Goal: Task Accomplishment & Management: Use online tool/utility

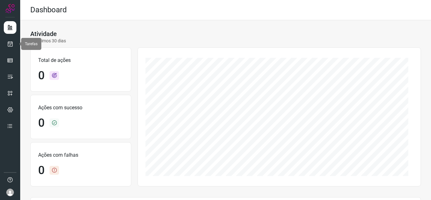
drag, startPoint x: 16, startPoint y: 44, endPoint x: 23, endPoint y: 38, distance: 9.0
click at [16, 44] on link at bounding box center [10, 44] width 13 height 13
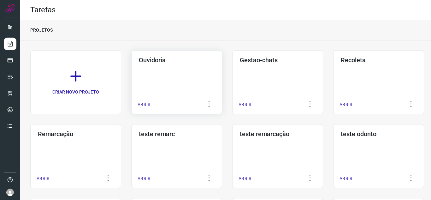
drag, startPoint x: 144, startPoint y: 107, endPoint x: 163, endPoint y: 102, distance: 19.5
click at [145, 107] on p "ABRIR" at bounding box center [143, 104] width 13 height 7
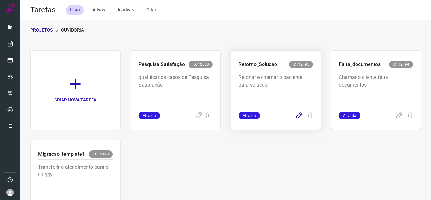
click at [295, 116] on icon at bounding box center [299, 116] width 8 height 8
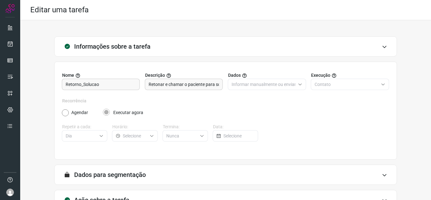
scroll to position [47, 0]
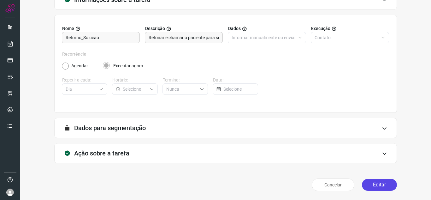
click at [373, 182] on button "Editar" at bounding box center [379, 184] width 35 height 12
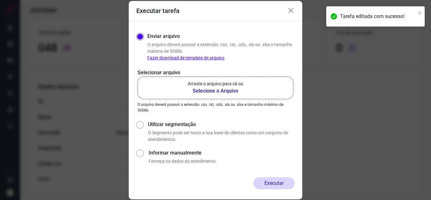
click at [234, 88] on b "Selecione o Arquivo" at bounding box center [215, 91] width 55 height 8
click at [0, 0] on input "Arraste o arquivo para cá ou Selecione o Arquivo" at bounding box center [0, 0] width 0 height 0
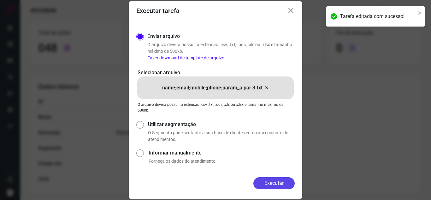
click at [286, 184] on button "Executar" at bounding box center [273, 183] width 41 height 12
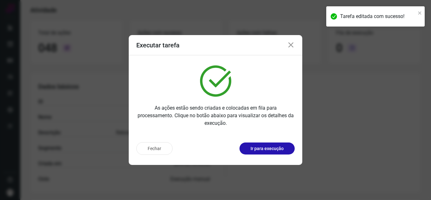
click at [291, 151] on button "Ir para execução" at bounding box center [266, 148] width 55 height 12
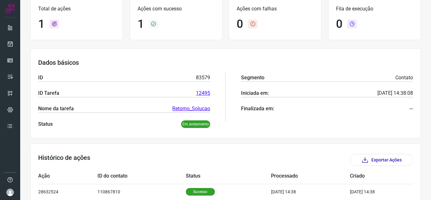
scroll to position [76, 0]
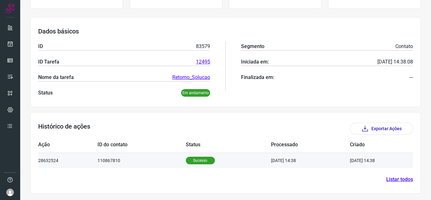
click at [273, 160] on td "[DATE] 14:38" at bounding box center [310, 159] width 79 height 15
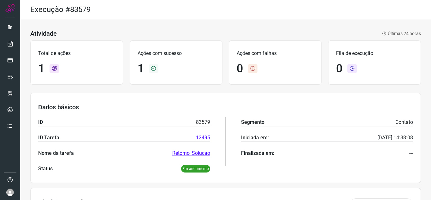
scroll to position [0, 0]
click at [7, 45] on link at bounding box center [10, 44] width 13 height 13
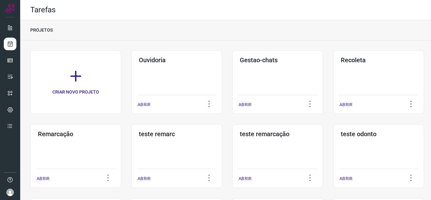
click at [147, 105] on p "ABRIR" at bounding box center [143, 104] width 13 height 7
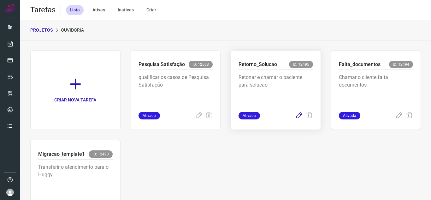
click at [296, 113] on icon at bounding box center [299, 116] width 8 height 8
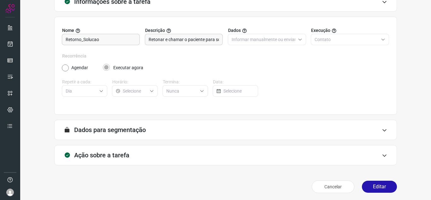
scroll to position [47, 0]
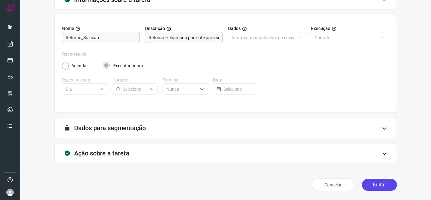
click at [362, 184] on button "Editar" at bounding box center [379, 184] width 35 height 12
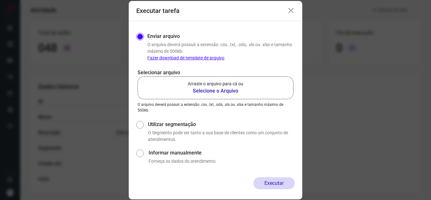
click at [240, 86] on p "Arraste o arquivo para cá ou" at bounding box center [215, 83] width 55 height 7
click at [0, 0] on input "Arraste o arquivo para cá ou Selecione o Arquivo" at bounding box center [0, 0] width 0 height 0
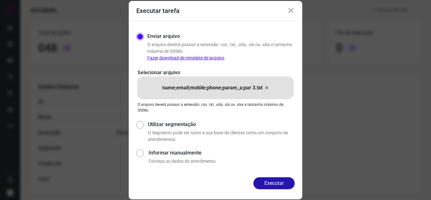
click at [281, 180] on button "Executar" at bounding box center [273, 183] width 41 height 12
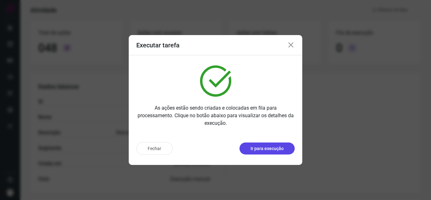
click at [288, 150] on button "Ir para execução" at bounding box center [266, 148] width 55 height 12
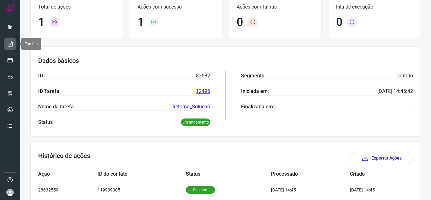
click at [12, 44] on icon at bounding box center [10, 44] width 7 height 6
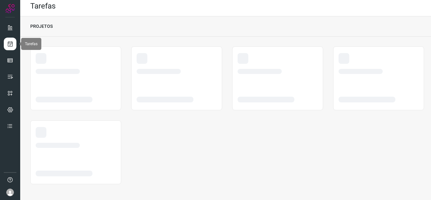
scroll to position [4, 0]
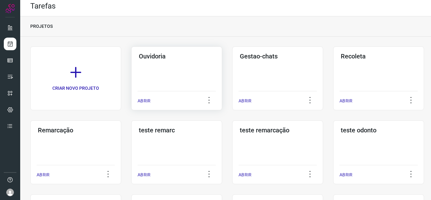
click at [142, 99] on p "ABRIR" at bounding box center [143, 100] width 13 height 7
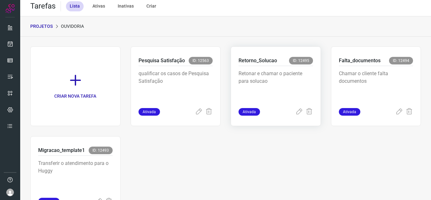
click at [292, 115] on div "Retorno_Solucao ID: 12495 Retonar e chamar o paciente para solucao Ativada" at bounding box center [275, 85] width 90 height 79
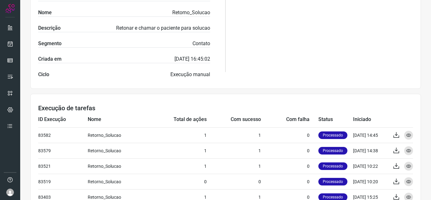
scroll to position [193, 0]
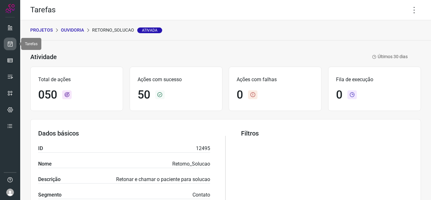
click at [11, 43] on icon at bounding box center [10, 44] width 7 height 6
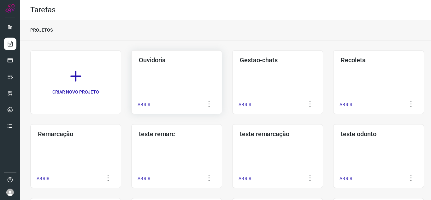
click at [154, 102] on div "ABRIR" at bounding box center [176, 103] width 78 height 16
click at [134, 106] on div "Ouvidoria ABRIR" at bounding box center [176, 82] width 91 height 64
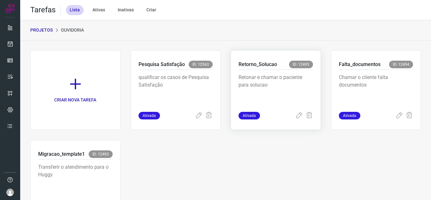
click at [299, 115] on div at bounding box center [304, 116] width 18 height 8
click at [295, 117] on icon at bounding box center [299, 116] width 8 height 8
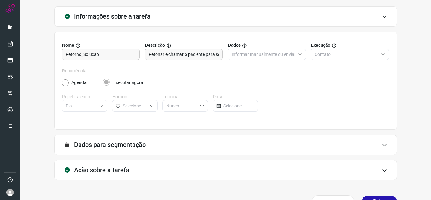
scroll to position [47, 0]
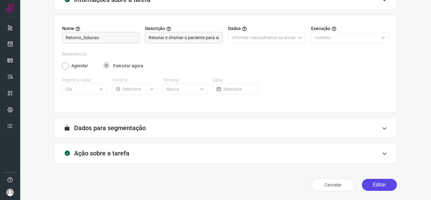
click at [366, 181] on button "Editar" at bounding box center [379, 184] width 35 height 12
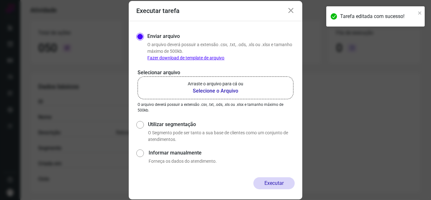
click at [238, 94] on b "Selecione o Arquivo" at bounding box center [215, 91] width 55 height 8
click at [0, 0] on input "Arraste o arquivo para cá ou Selecione o Arquivo" at bounding box center [0, 0] width 0 height 0
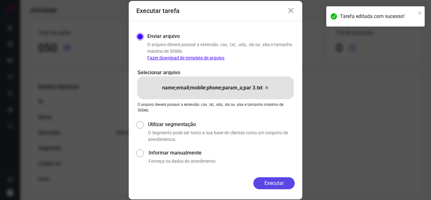
click at [282, 181] on button "Executar" at bounding box center [273, 183] width 41 height 12
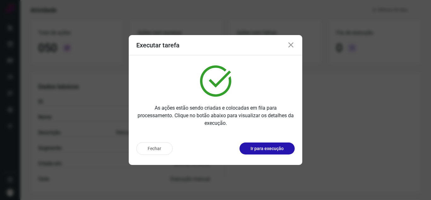
click at [286, 145] on button "Ir para execução" at bounding box center [266, 148] width 55 height 12
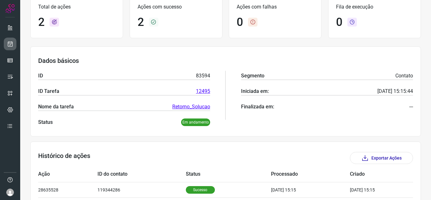
click at [12, 42] on icon at bounding box center [10, 44] width 7 height 6
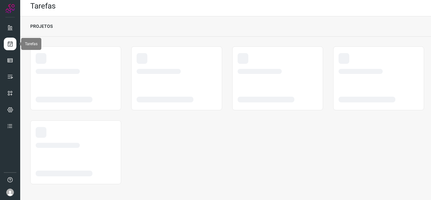
scroll to position [4, 0]
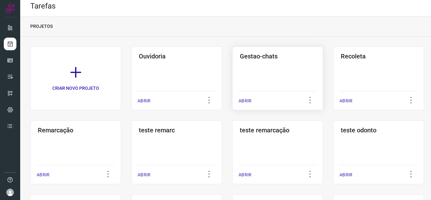
click at [315, 51] on div "Gestao-chats" at bounding box center [277, 55] width 78 height 10
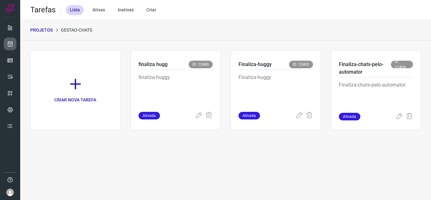
click at [8, 39] on link at bounding box center [10, 44] width 13 height 13
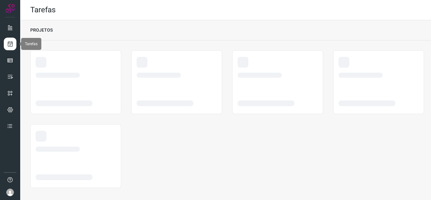
click at [10, 46] on icon at bounding box center [10, 44] width 7 height 6
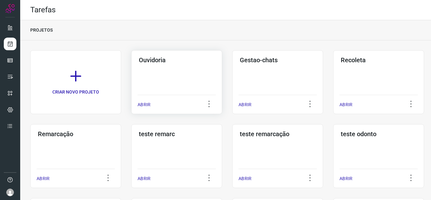
click at [147, 103] on p "ABRIR" at bounding box center [143, 104] width 13 height 7
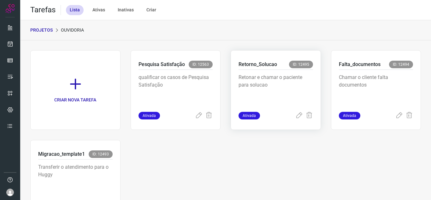
click at [283, 117] on div "Ativada" at bounding box center [275, 116] width 74 height 8
click at [295, 115] on icon at bounding box center [299, 116] width 8 height 8
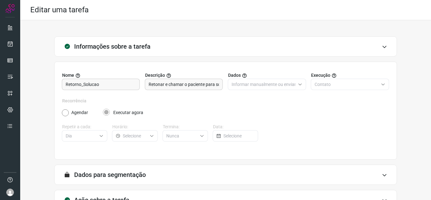
scroll to position [47, 0]
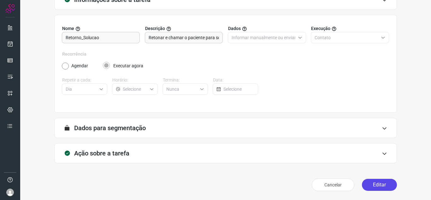
click at [388, 184] on button "Editar" at bounding box center [379, 184] width 35 height 12
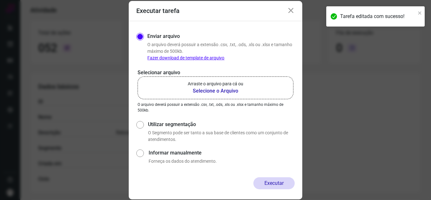
click at [223, 85] on p "Arraste o arquivo para cá ou" at bounding box center [215, 83] width 55 height 7
click at [0, 0] on input "Arraste o arquivo para cá ou Selecione o Arquivo" at bounding box center [0, 0] width 0 height 0
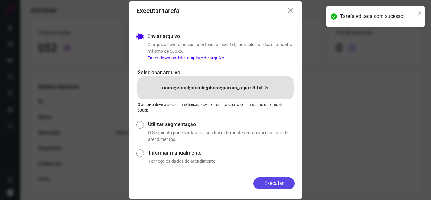
click at [279, 180] on button "Executar" at bounding box center [273, 183] width 41 height 12
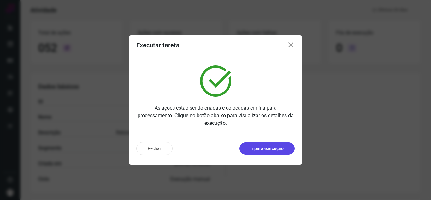
click at [265, 150] on p "Ir para execução" at bounding box center [266, 148] width 33 height 7
